Goal: Information Seeking & Learning: Learn about a topic

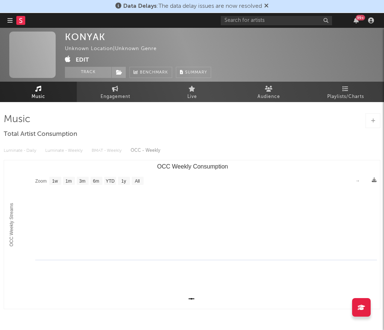
select select "1w"
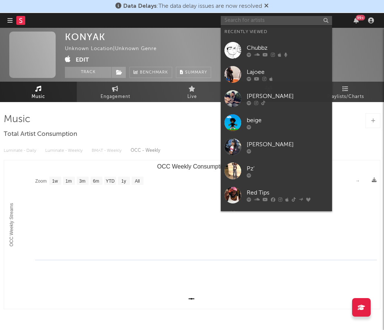
click at [271, 18] on input "text" at bounding box center [276, 20] width 111 height 9
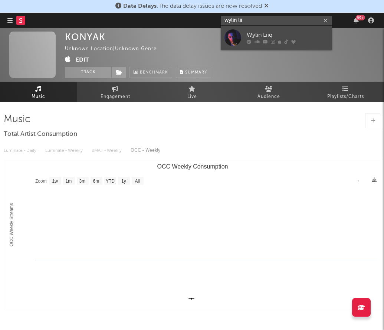
type input "wylin lii"
click at [293, 32] on div "Wylin Liiq" at bounding box center [287, 35] width 82 height 9
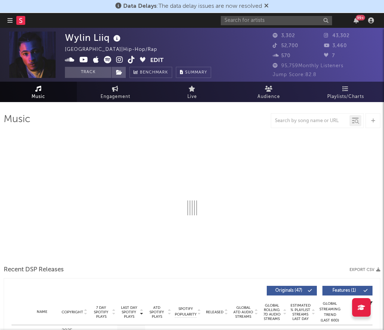
select select "1w"
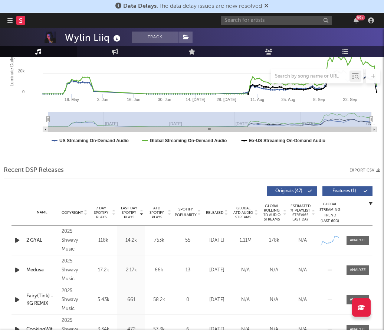
scroll to position [180, 0]
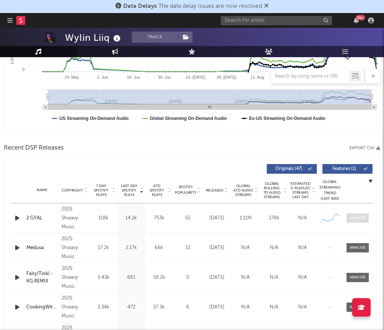
click at [360, 219] on div at bounding box center [358, 218] width 16 height 6
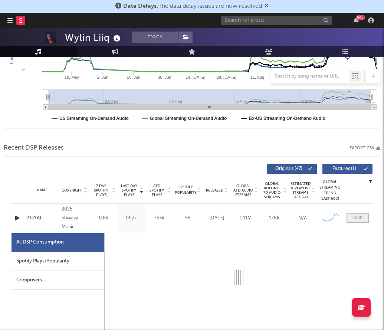
select select "1w"
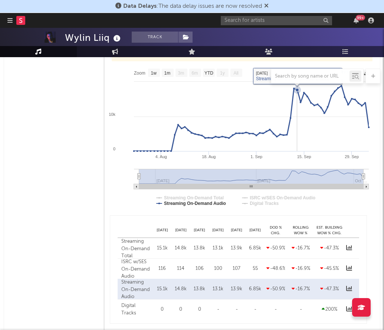
scroll to position [424, 0]
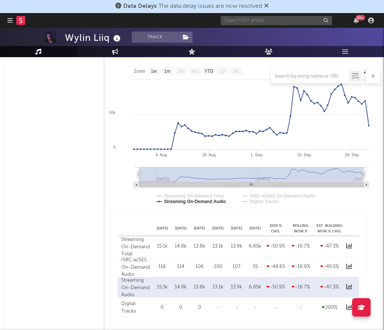
click at [234, 20] on input "text" at bounding box center [276, 20] width 111 height 9
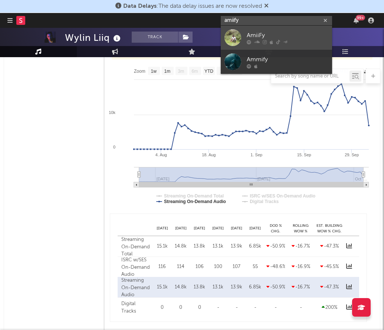
type input "amiify"
click at [252, 31] on div "AmiiFy" at bounding box center [287, 35] width 82 height 9
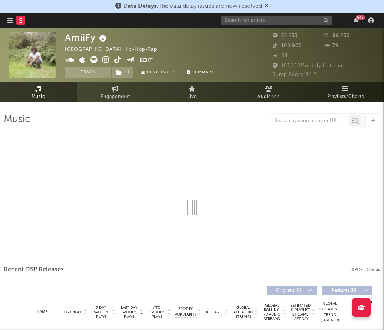
select select "1w"
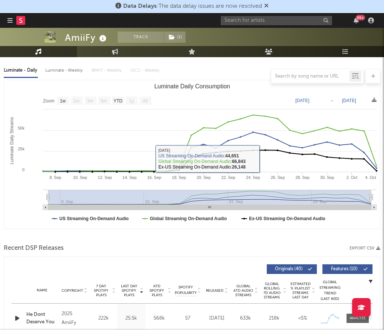
scroll to position [185, 0]
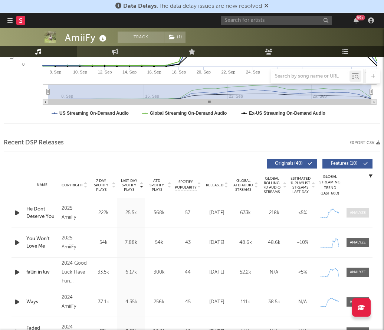
click at [358, 213] on div at bounding box center [358, 213] width 16 height 6
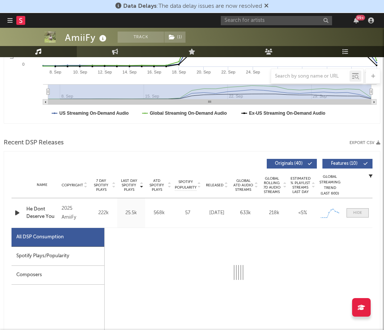
select select "1w"
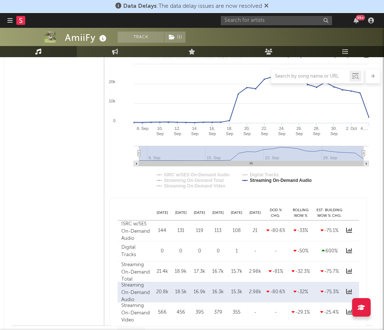
scroll to position [447, 0]
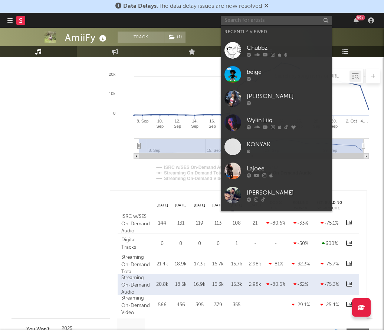
click at [231, 20] on input "text" at bounding box center [276, 20] width 111 height 9
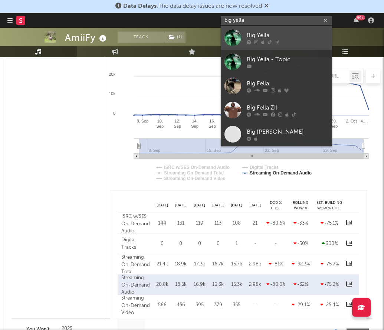
type input "big yella"
click at [260, 28] on link "Big Yella" at bounding box center [276, 38] width 111 height 24
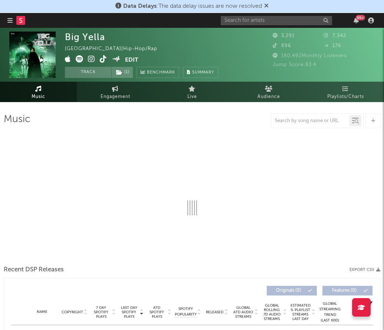
select select "1w"
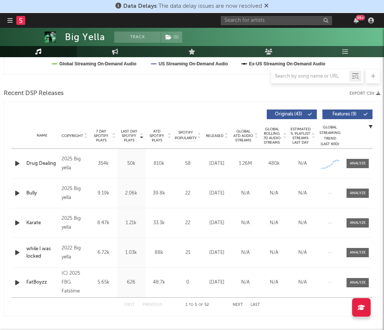
scroll to position [266, 0]
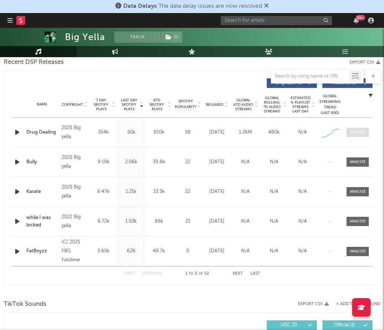
click at [361, 131] on div at bounding box center [358, 132] width 16 height 6
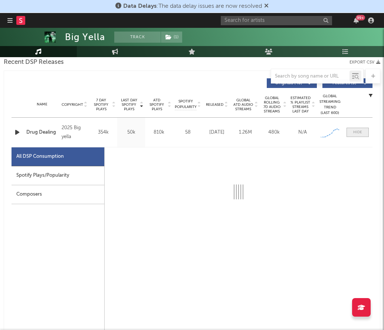
select select "1w"
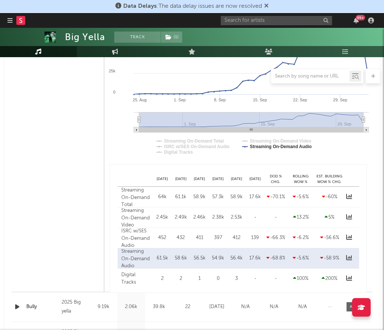
scroll to position [475, 0]
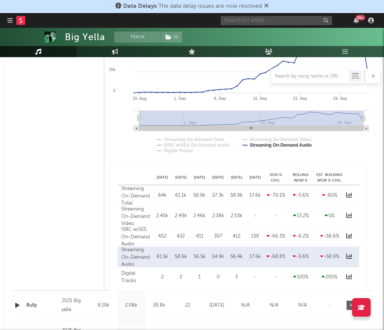
click at [251, 23] on input "text" at bounding box center [276, 20] width 111 height 9
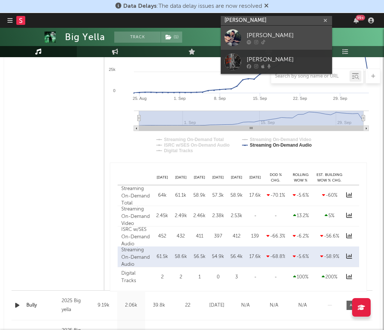
type input "[PERSON_NAME]"
click at [279, 37] on div "[PERSON_NAME]" at bounding box center [287, 35] width 82 height 9
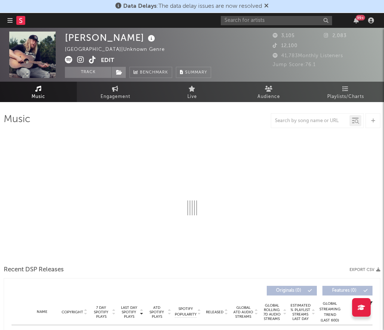
select select "6m"
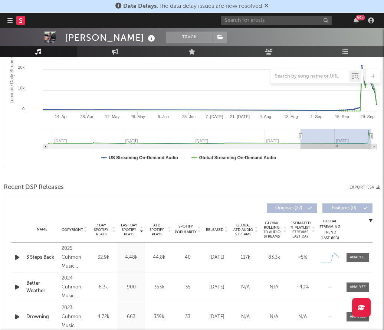
scroll to position [269, 0]
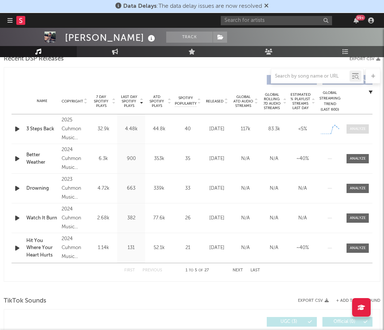
click at [350, 127] on div at bounding box center [358, 129] width 16 height 6
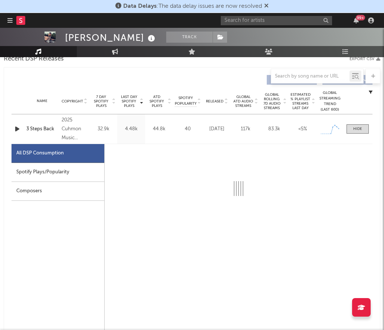
select select "1w"
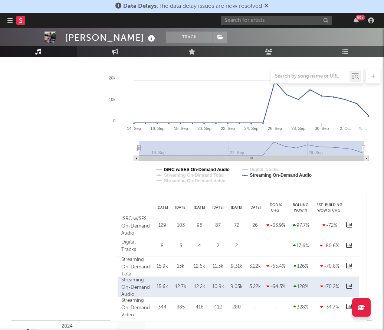
scroll to position [446, 0]
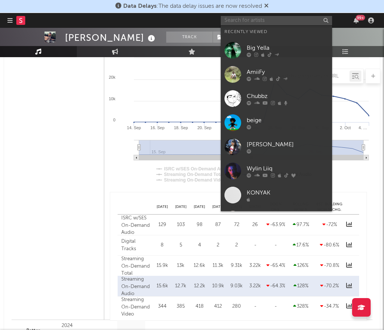
click at [267, 22] on input "text" at bounding box center [276, 20] width 111 height 9
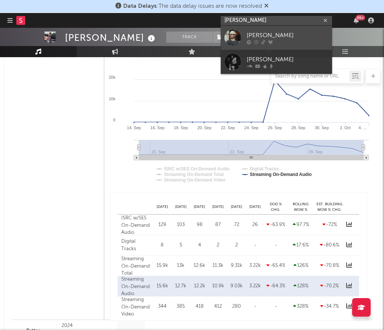
type input "[PERSON_NAME]"
click at [300, 33] on div "[PERSON_NAME]" at bounding box center [287, 35] width 82 height 9
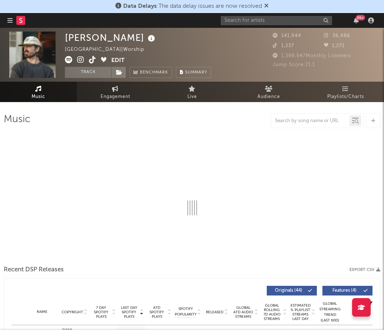
select select "6m"
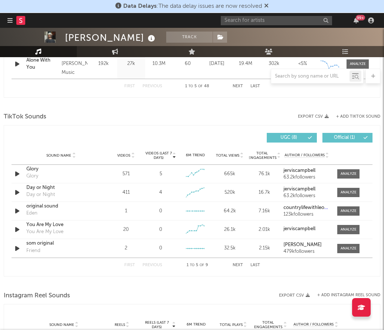
scroll to position [475, 0]
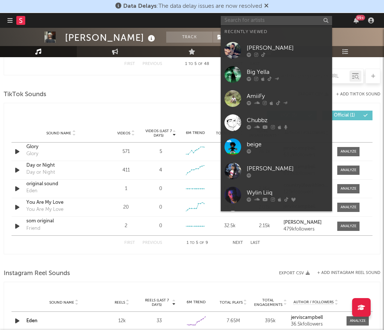
click at [257, 21] on input "text" at bounding box center [276, 20] width 111 height 9
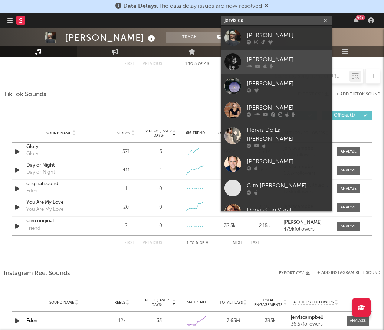
type input "jervis ca"
click at [280, 56] on div "[PERSON_NAME]" at bounding box center [287, 59] width 82 height 9
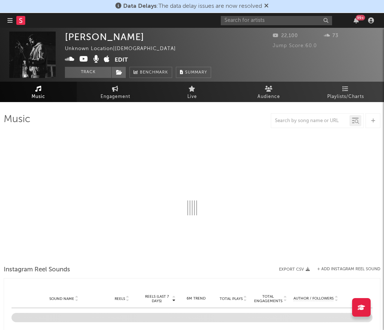
select select "1w"
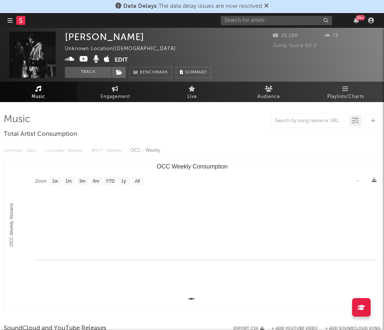
click at [192, 296] on rect "OCC Weekly Consumption" at bounding box center [192, 234] width 376 height 148
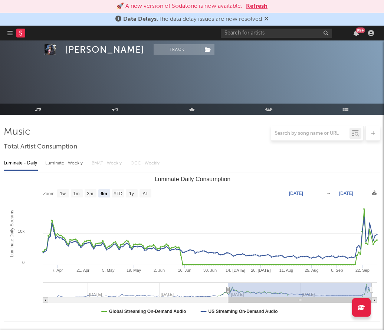
select select "6m"
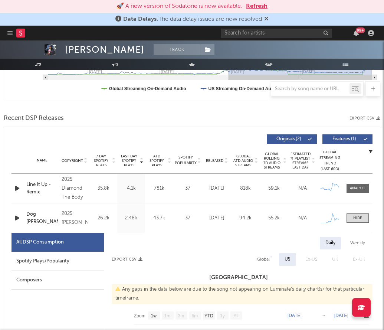
click at [254, 4] on button "Refresh" at bounding box center [256, 6] width 21 height 9
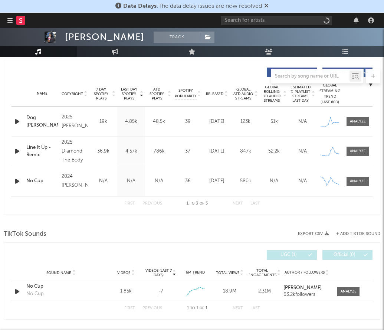
select select "6m"
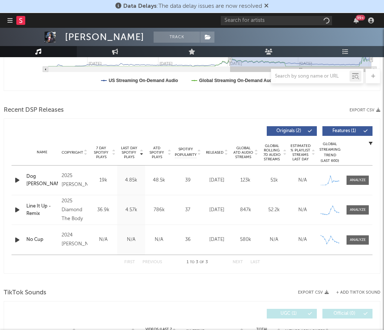
scroll to position [277, 0]
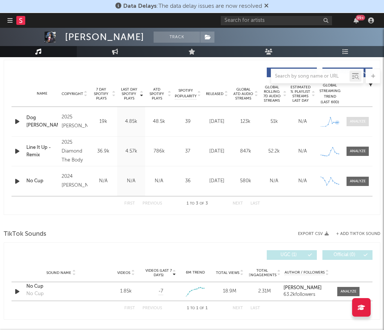
click at [352, 123] on div at bounding box center [358, 122] width 16 height 6
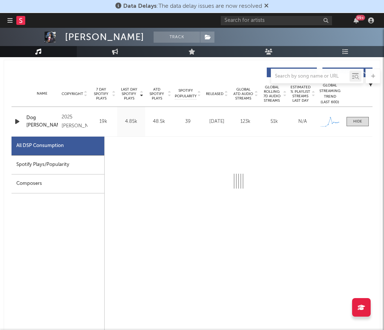
select select "1w"
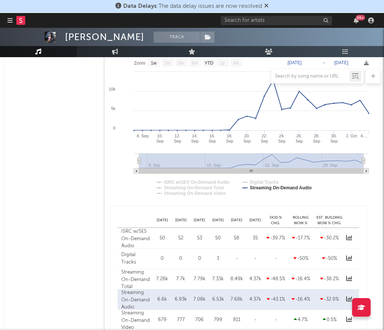
scroll to position [434, 0]
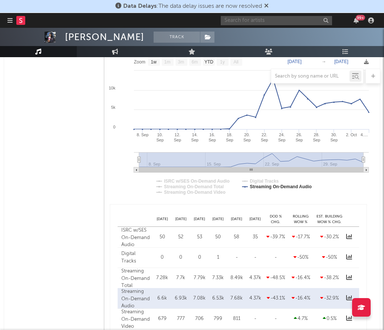
click at [233, 21] on input "text" at bounding box center [276, 20] width 111 height 9
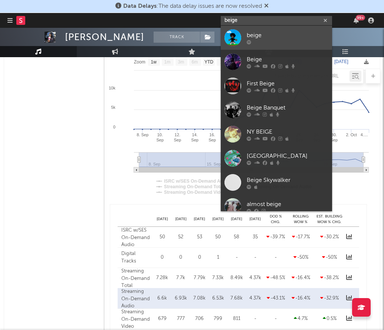
type input "beige"
click at [298, 33] on div "beige" at bounding box center [287, 35] width 82 height 9
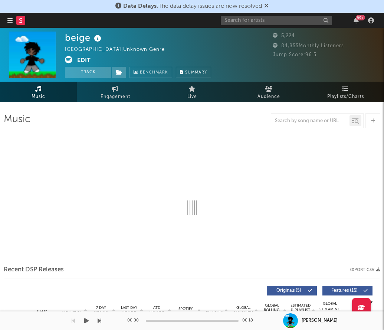
select select "1w"
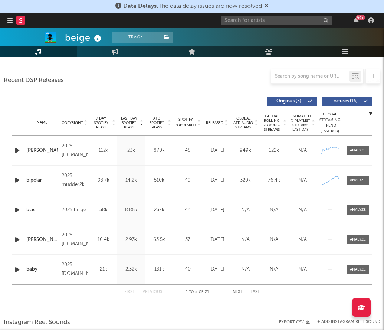
scroll to position [249, 0]
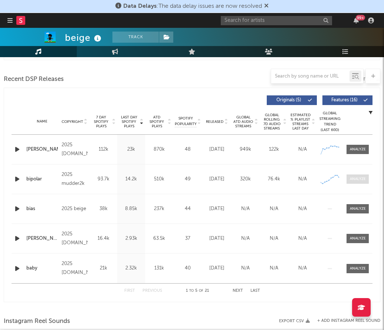
click at [362, 181] on span at bounding box center [357, 178] width 22 height 9
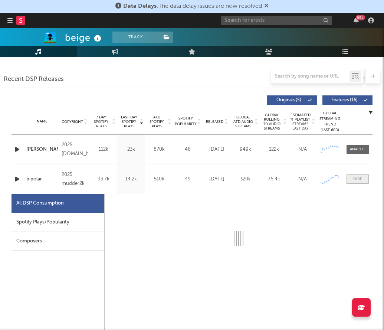
select select "1w"
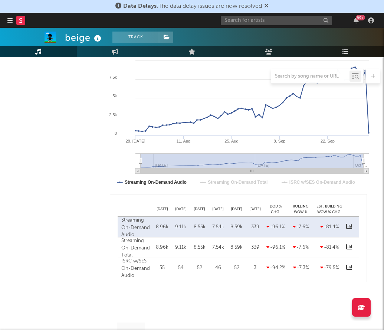
scroll to position [478, 0]
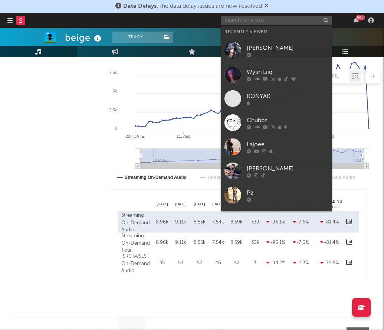
click at [230, 20] on input "text" at bounding box center [276, 20] width 111 height 9
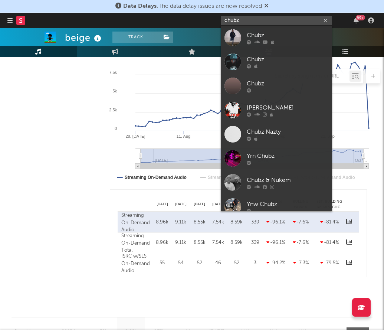
type input "chubz"
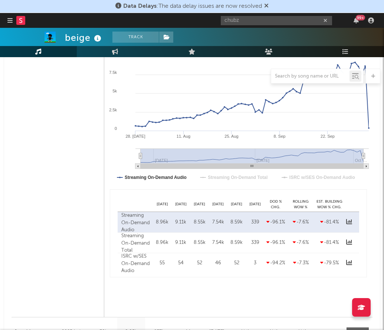
click at [6, 24] on nav "Dashboard Discovery Assistant Charts Leads chubz 99 +" at bounding box center [192, 20] width 384 height 15
click at [10, 20] on icon "button" at bounding box center [9, 20] width 5 height 6
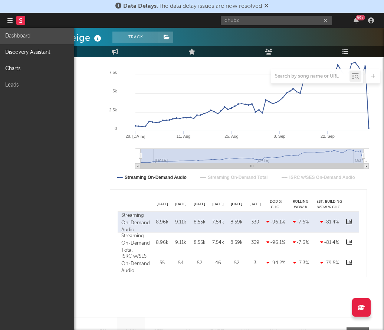
click at [17, 39] on link "Dashboard" at bounding box center [37, 36] width 74 height 16
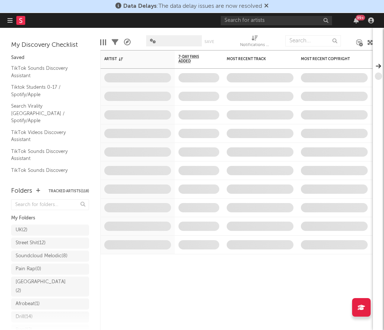
scroll to position [143, 0]
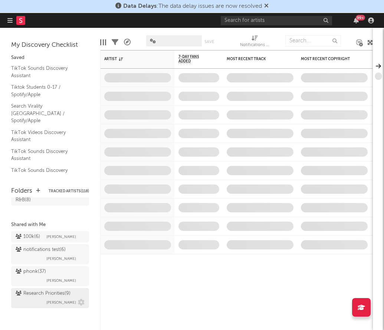
click at [38, 296] on div "Research Priorities ( 9 )" at bounding box center [43, 293] width 55 height 9
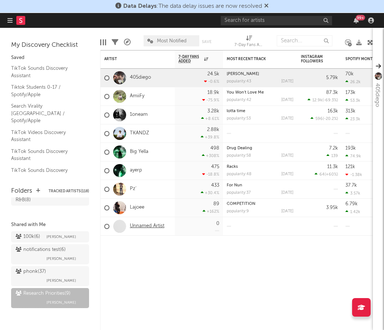
click at [137, 228] on link "Unnamed Artist" at bounding box center [147, 226] width 34 height 6
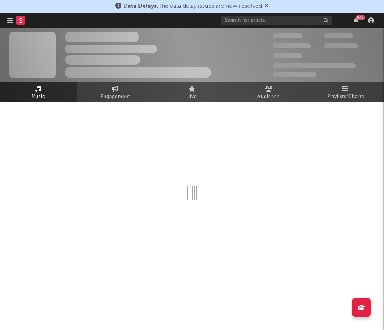
select select "1w"
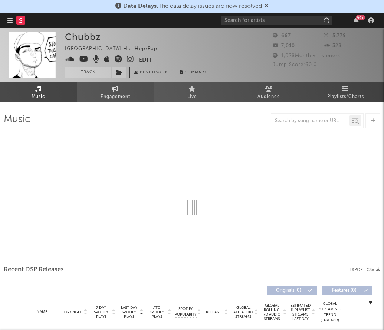
select select "1w"
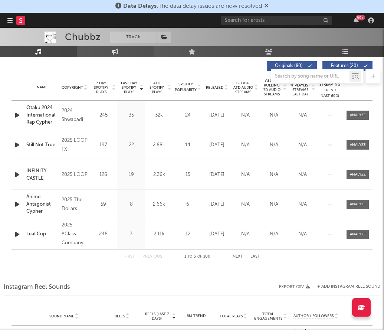
scroll to position [275, 0]
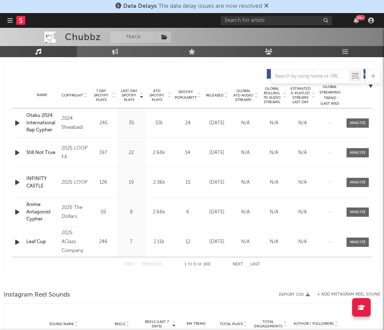
click at [234, 258] on div "First Previous 1 to 5 of 100 Next Last" at bounding box center [192, 264] width 136 height 14
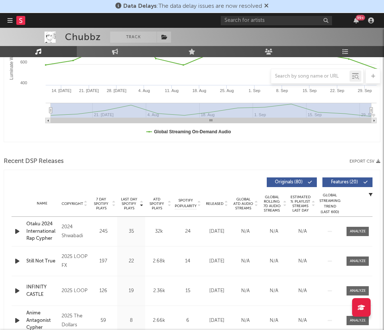
scroll to position [44, 0]
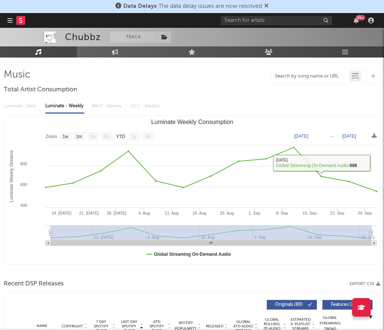
click at [311, 77] on input "text" at bounding box center [310, 76] width 78 height 6
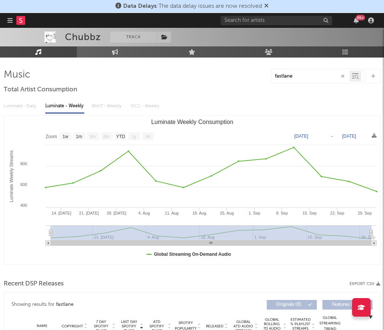
type input "fastlane"
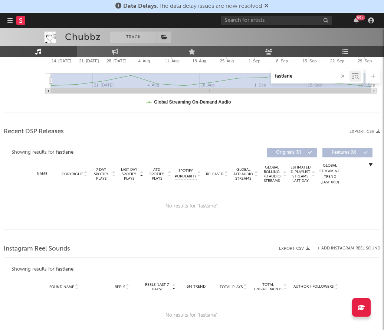
scroll to position [203, 0]
